Goal: Task Accomplishment & Management: Complete application form

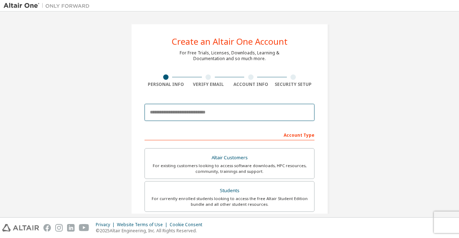
click at [152, 111] on body "Create an Altair One Account For Free Trials, Licenses, Downloads, Learning & D…" at bounding box center [229, 119] width 459 height 238
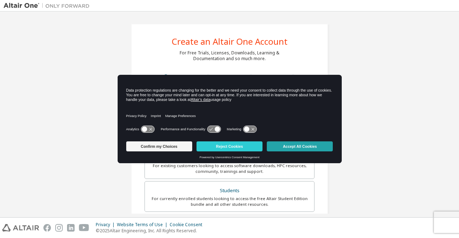
click at [290, 144] on button "Accept All Cookies" at bounding box center [300, 147] width 66 height 10
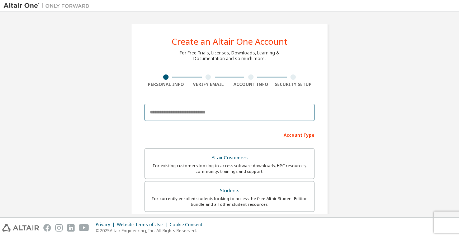
click at [187, 114] on input "email" at bounding box center [229, 112] width 170 height 17
type input "**********"
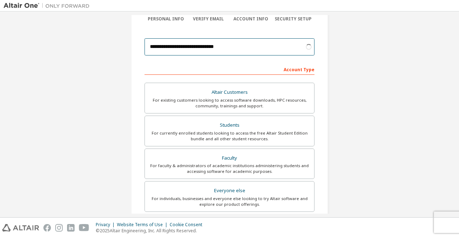
scroll to position [68, 0]
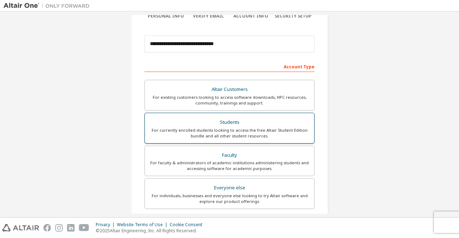
click at [282, 128] on div "For currently enrolled students looking to access the free Altair Student Editi…" at bounding box center [229, 133] width 161 height 11
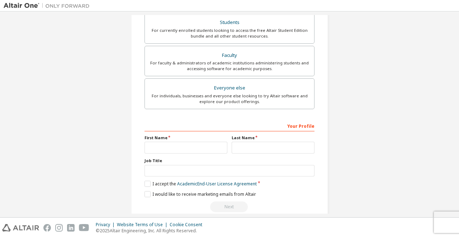
scroll to position [178, 0]
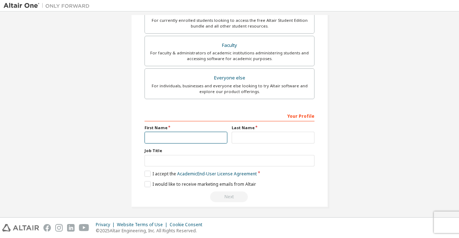
click at [166, 135] on input "text" at bounding box center [185, 138] width 83 height 12
type input "**********"
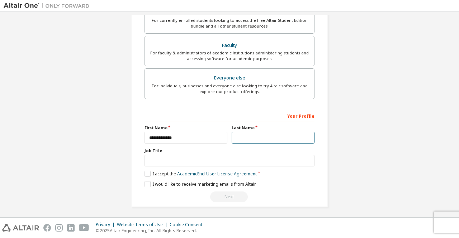
click at [243, 135] on input "text" at bounding box center [272, 138] width 83 height 12
type input "**********"
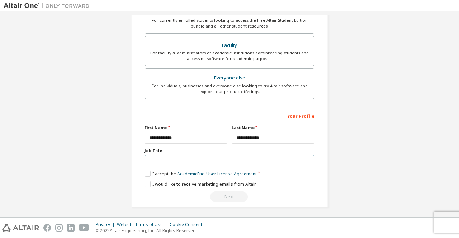
click at [173, 158] on input "text" at bounding box center [229, 161] width 170 height 12
type input "*******"
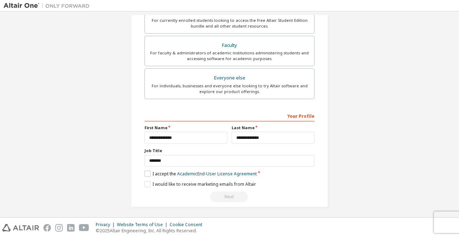
click at [144, 172] on label "I accept the Academic End-User License Agreement" at bounding box center [200, 174] width 112 height 6
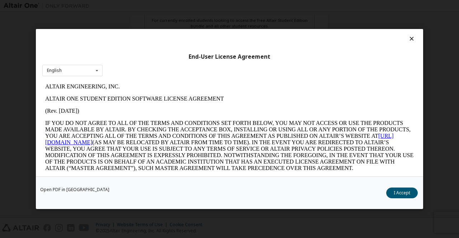
scroll to position [0, 0]
click at [403, 193] on button "I Accept" at bounding box center [402, 193] width 32 height 11
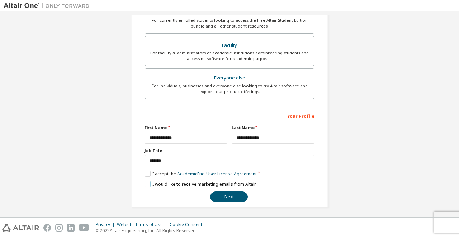
click at [145, 184] on label "I would like to receive marketing emails from Altair" at bounding box center [199, 184] width 111 height 6
click at [147, 181] on label "I would like to receive marketing emails from Altair" at bounding box center [199, 184] width 111 height 6
drag, startPoint x: 456, startPoint y: 162, endPoint x: 451, endPoint y: 112, distance: 50.1
click at [451, 112] on div "**********" at bounding box center [229, 114] width 459 height 206
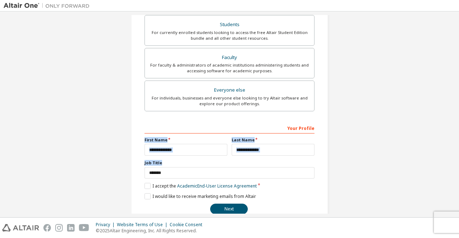
scroll to position [178, 0]
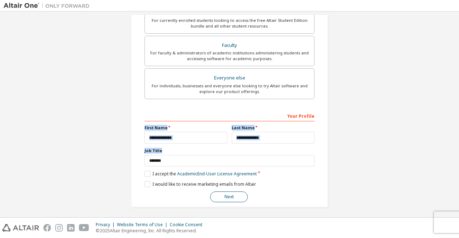
click at [229, 199] on button "Next" at bounding box center [229, 197] width 38 height 11
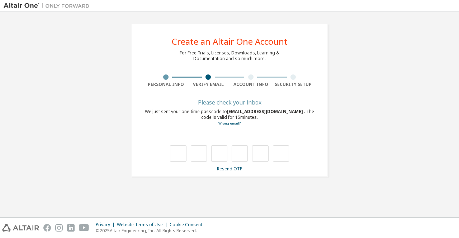
scroll to position [0, 0]
click at [180, 154] on input "text" at bounding box center [178, 153] width 16 height 16
type input "*"
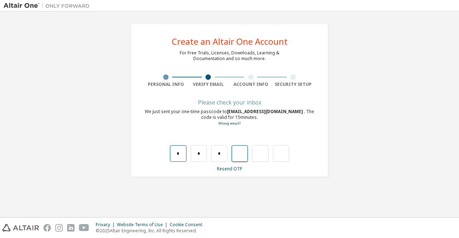
type input "*"
